Goal: Task Accomplishment & Management: Use online tool/utility

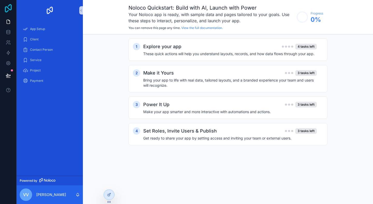
click at [6, 6] on icon at bounding box center [8, 8] width 10 height 8
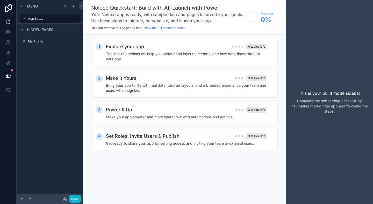
click at [60, 70] on div "Menu App Setup Hidden pages My Profile" at bounding box center [50, 99] width 66 height 198
click at [9, 32] on icon at bounding box center [8, 32] width 5 height 5
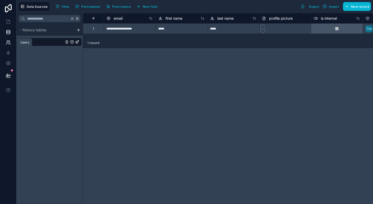
click at [9, 44] on icon at bounding box center [7, 43] width 3 height 1
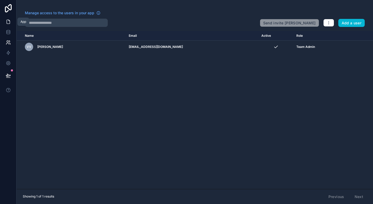
click at [9, 24] on icon at bounding box center [8, 21] width 5 height 5
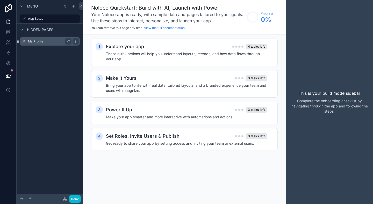
click at [40, 43] on label "My Profile" at bounding box center [48, 41] width 41 height 4
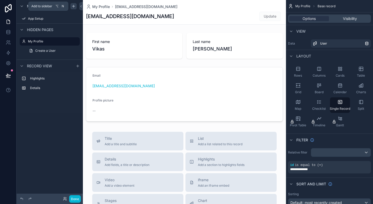
click at [75, 6] on icon "scrollable content" at bounding box center [73, 6] width 2 height 0
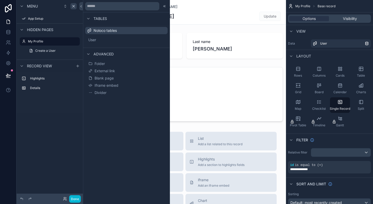
click at [118, 30] on div "Noloco tables" at bounding box center [126, 30] width 82 height 7
click at [112, 41] on button "User" at bounding box center [126, 39] width 78 height 7
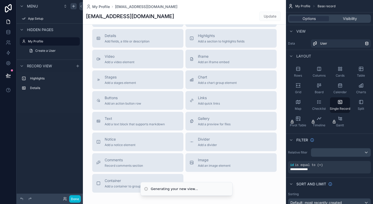
scroll to position [154, 0]
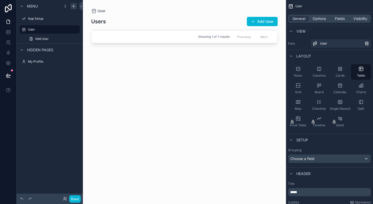
click at [206, 138] on div "scrollable content" at bounding box center [184, 99] width 203 height 198
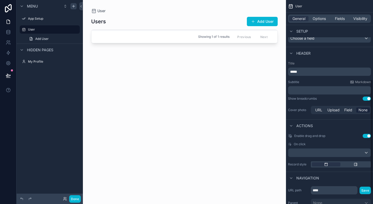
scroll to position [170, 0]
